Goal: Transaction & Acquisition: Purchase product/service

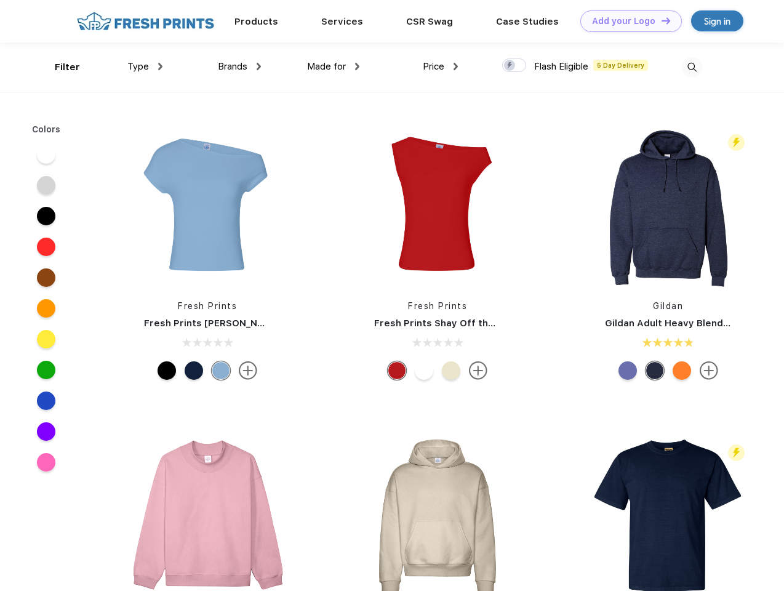
scroll to position [1, 0]
click at [626, 21] on link "Add your Logo Design Tool" at bounding box center [631, 21] width 102 height 22
click at [0, 0] on div "Design Tool" at bounding box center [0, 0] width 0 height 0
click at [660, 20] on link "Add your Logo Design Tool" at bounding box center [631, 21] width 102 height 22
click at [59, 67] on div "Filter" at bounding box center [67, 67] width 25 height 14
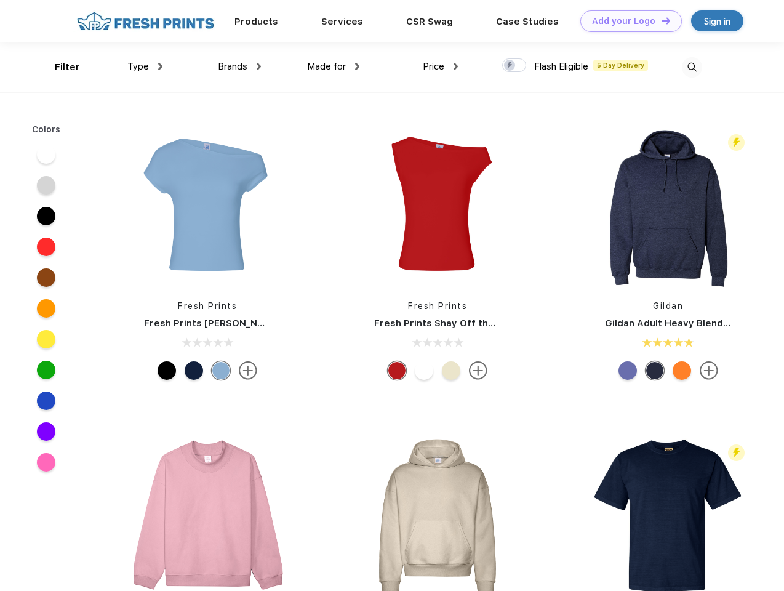
click at [145, 66] on span "Type" at bounding box center [138, 66] width 22 height 11
click at [239, 66] on span "Brands" at bounding box center [233, 66] width 30 height 11
click at [334, 66] on span "Made for" at bounding box center [326, 66] width 39 height 11
click at [441, 66] on span "Price" at bounding box center [434, 66] width 22 height 11
click at [514, 66] on div at bounding box center [514, 65] width 24 height 14
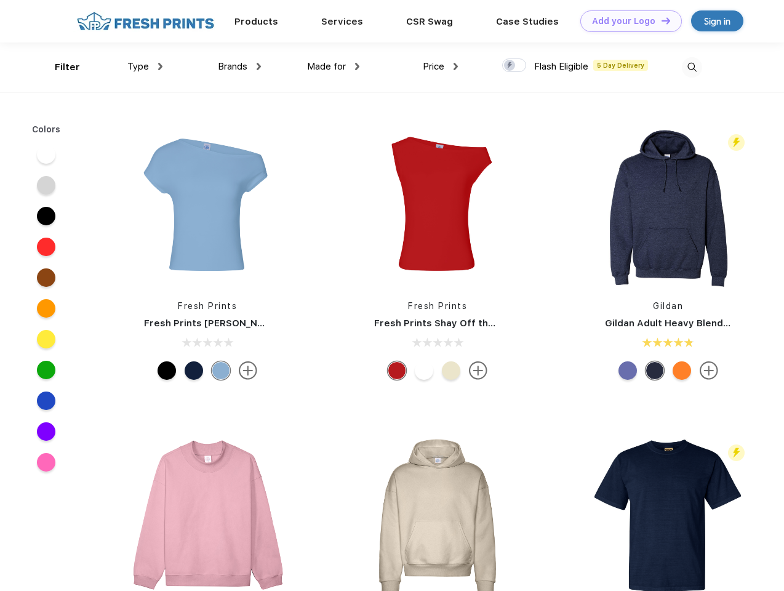
click at [510, 66] on input "checkbox" at bounding box center [506, 62] width 8 height 8
click at [692, 67] on img at bounding box center [692, 67] width 20 height 20
